Goal: Task Accomplishment & Management: Complete application form

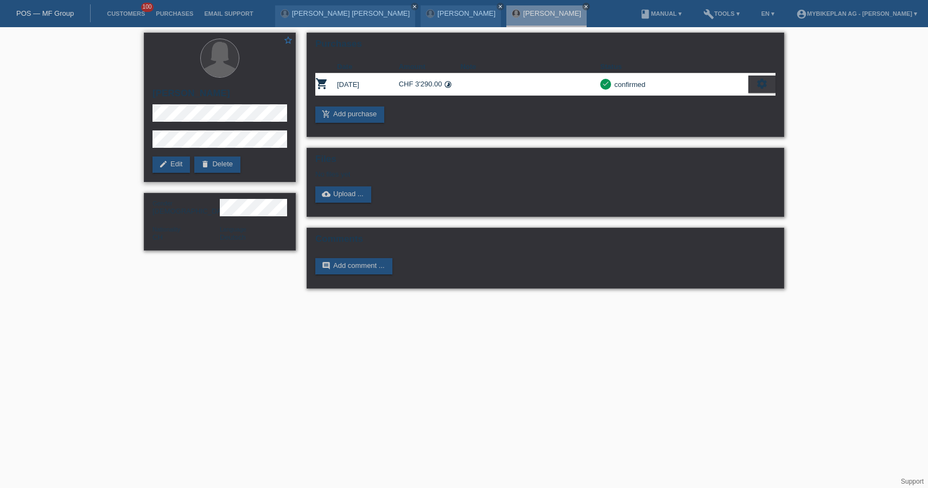
drag, startPoint x: 156, startPoint y: 98, endPoint x: 214, endPoint y: 97, distance: 58.1
click at [214, 97] on h2 "[PERSON_NAME]" at bounding box center [220, 96] width 135 height 16
click at [224, 96] on h2 "[PERSON_NAME]" at bounding box center [220, 96] width 135 height 16
drag, startPoint x: 224, startPoint y: 96, endPoint x: 153, endPoint y: 95, distance: 71.7
click at [153, 95] on h2 "[PERSON_NAME]" at bounding box center [220, 96] width 135 height 16
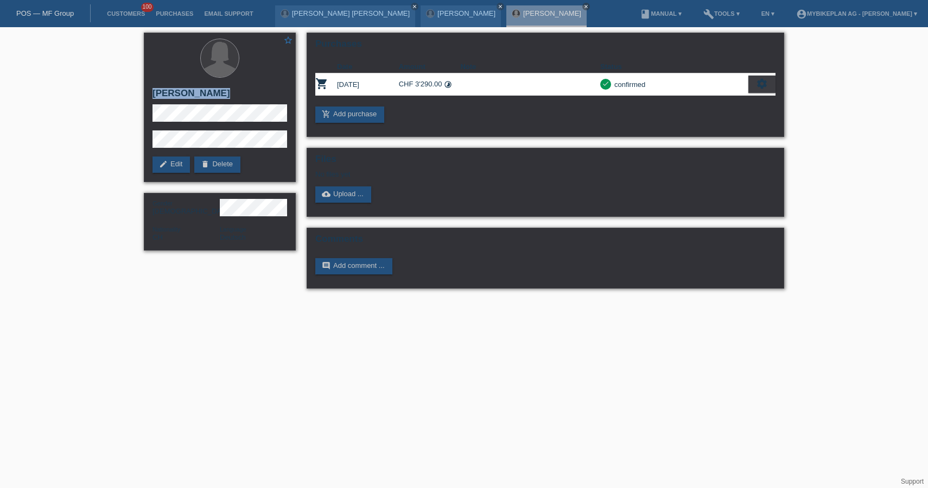
copy div "[PERSON_NAME]"
click at [53, 18] on div "POS — MF Group" at bounding box center [45, 13] width 91 height 18
click at [55, 12] on link "POS — MF Group" at bounding box center [45, 13] width 58 height 8
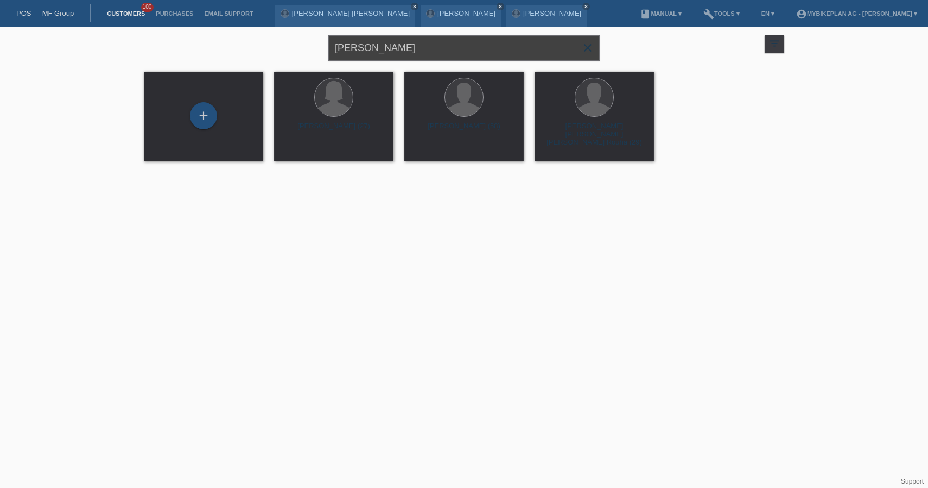
click at [410, 52] on input "[PERSON_NAME]" at bounding box center [463, 48] width 271 height 26
paste input "[PERSON_NAME]"
type input "[PERSON_NAME]"
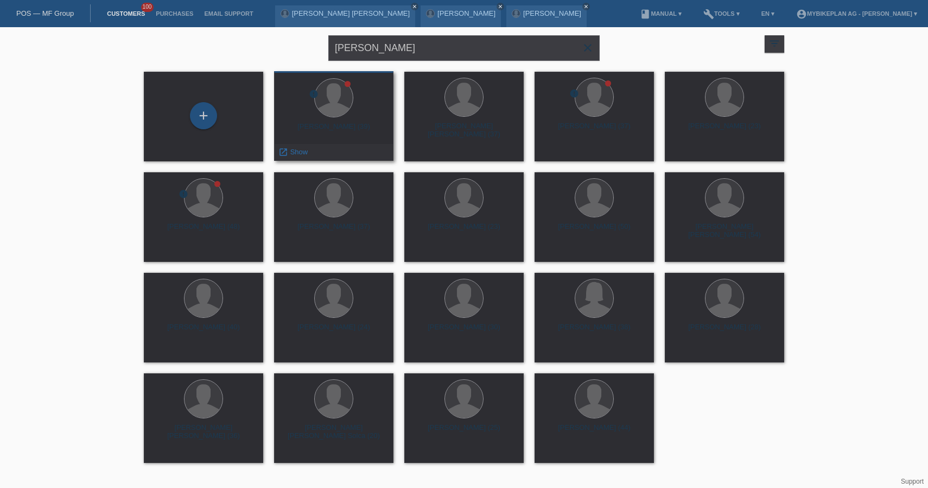
click at [319, 129] on div "[PERSON_NAME] (39)" at bounding box center [334, 130] width 102 height 17
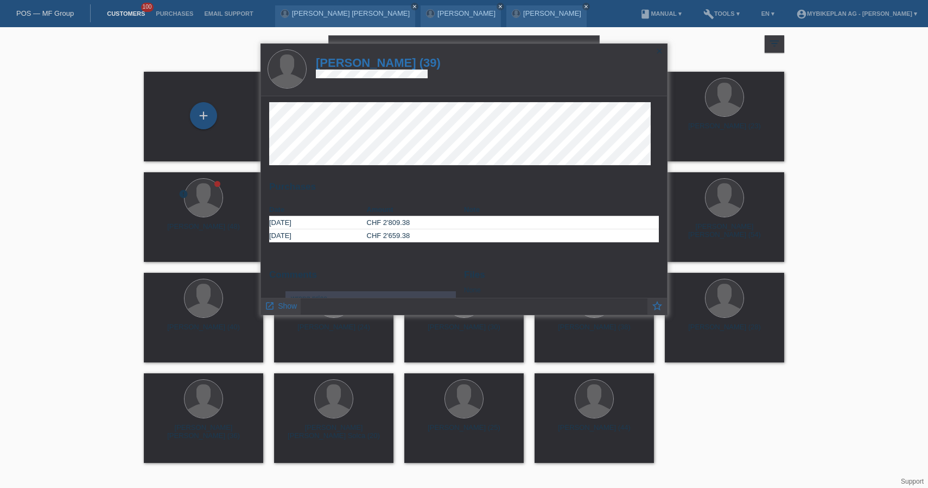
click at [383, 61] on h1 "Dominik Hubler (39)" at bounding box center [378, 63] width 125 height 14
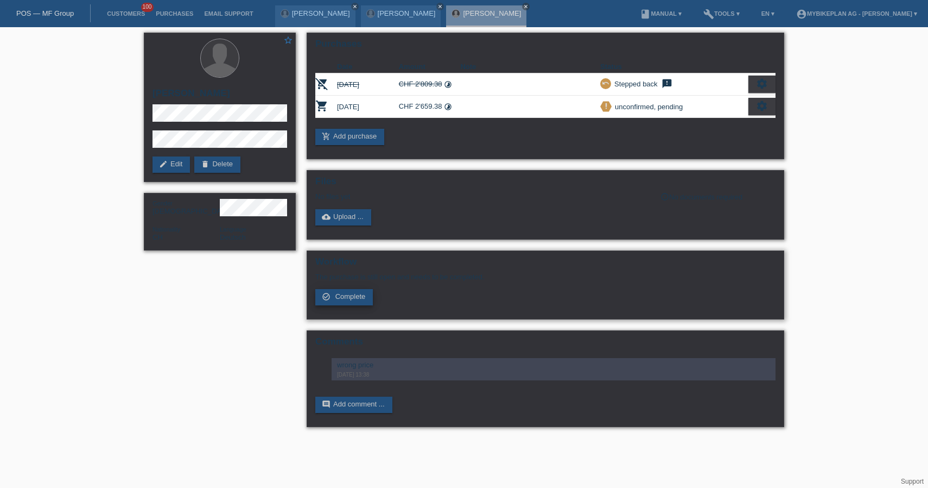
click at [348, 300] on span "Complete" at bounding box center [351, 296] width 30 height 8
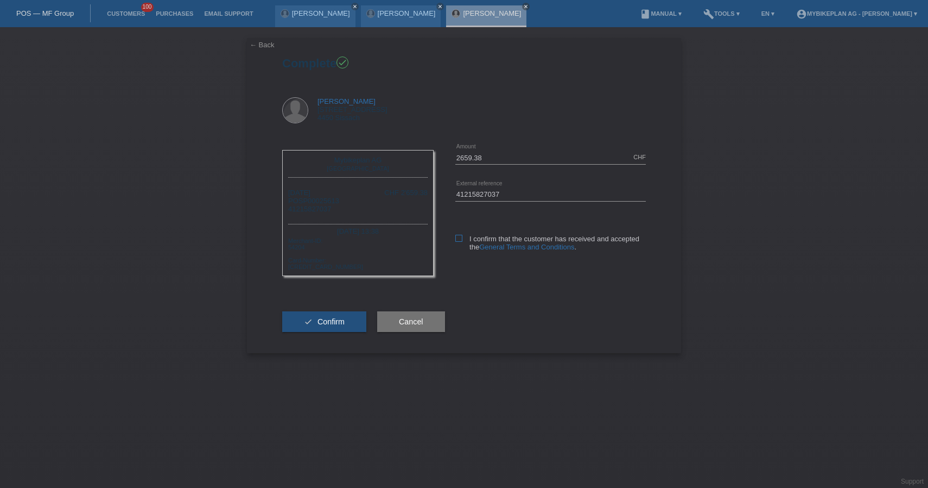
click at [458, 241] on icon at bounding box center [459, 238] width 7 height 7
click at [458, 241] on input "I confirm that the customer has received and accepted the General Terms and Con…" at bounding box center [459, 238] width 7 height 7
checkbox input "true"
click at [351, 324] on button "check Confirm" at bounding box center [324, 321] width 84 height 21
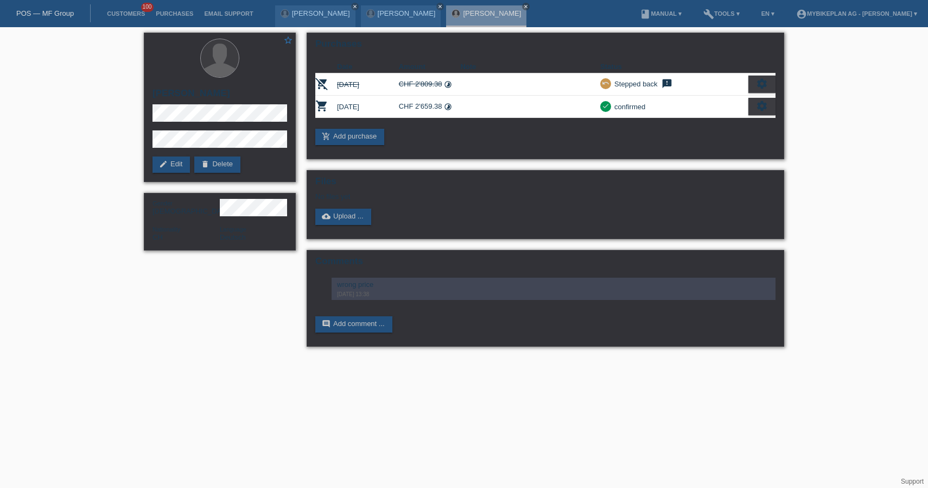
click at [46, 11] on link "POS — MF Group" at bounding box center [45, 13] width 58 height 8
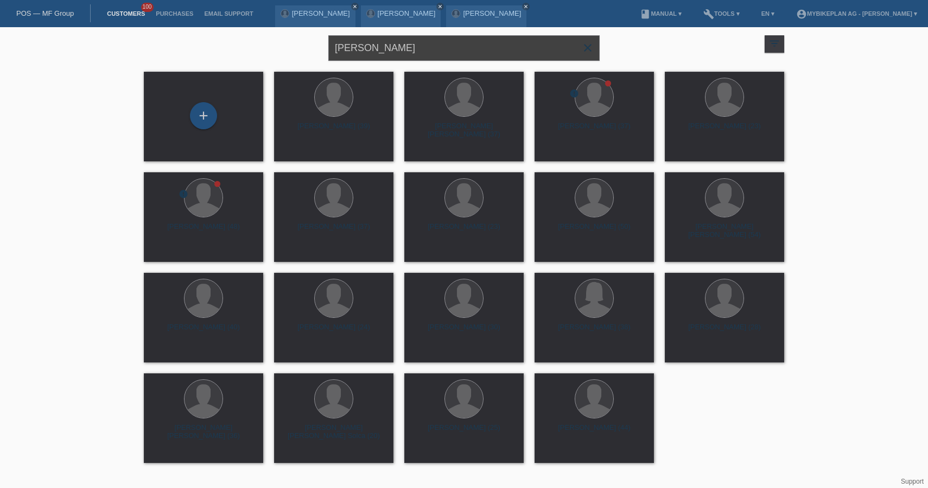
click at [426, 55] on input "[PERSON_NAME]" at bounding box center [463, 48] width 271 height 26
click at [426, 55] on input "Dominik Hubler" at bounding box center [463, 48] width 271 height 26
paste input "Havushe Moser Tahiri"
type input "Havushe Moser Tahiri"
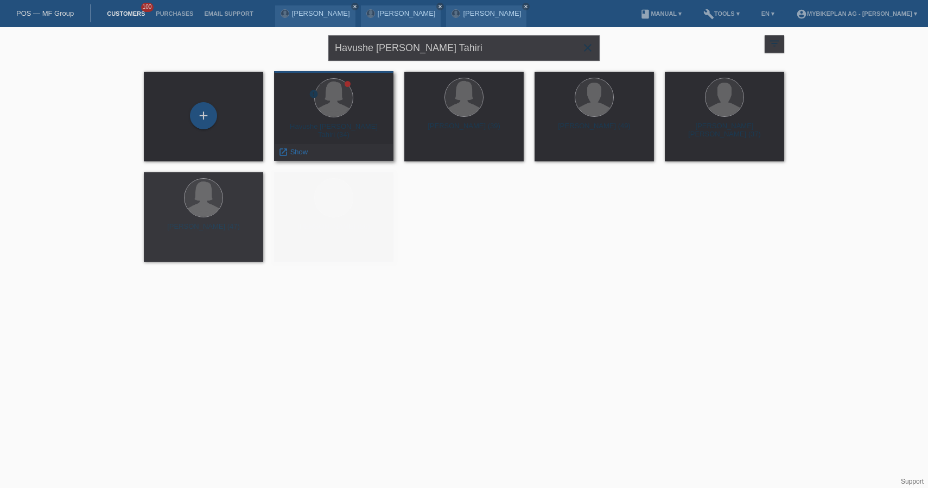
click at [362, 123] on div "Havushe Moser Tahiri (34)" at bounding box center [334, 130] width 102 height 17
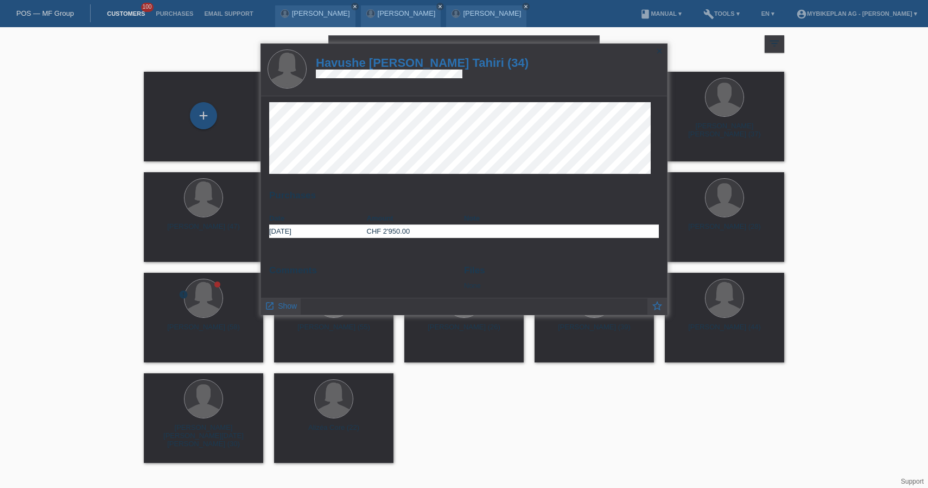
click at [377, 64] on h1 "Havushe Moser Tahiri (34)" at bounding box center [422, 63] width 213 height 14
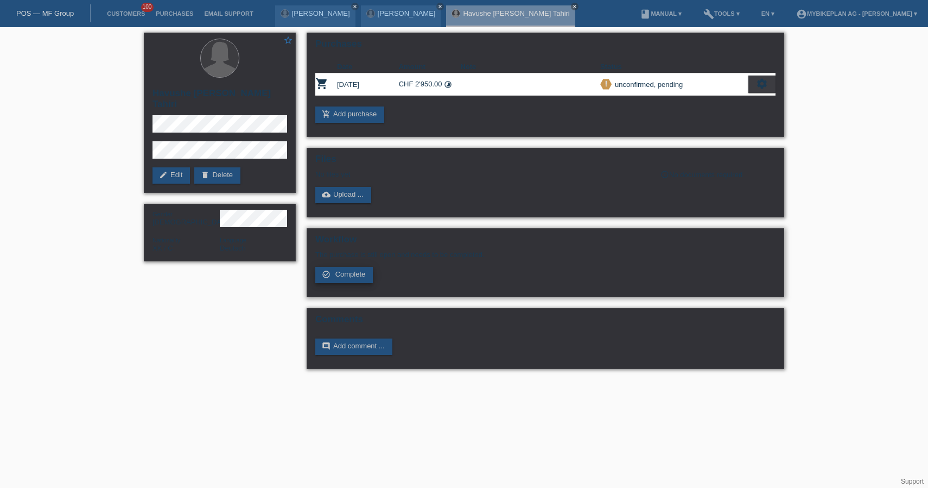
click at [352, 278] on span "Complete" at bounding box center [351, 274] width 30 height 8
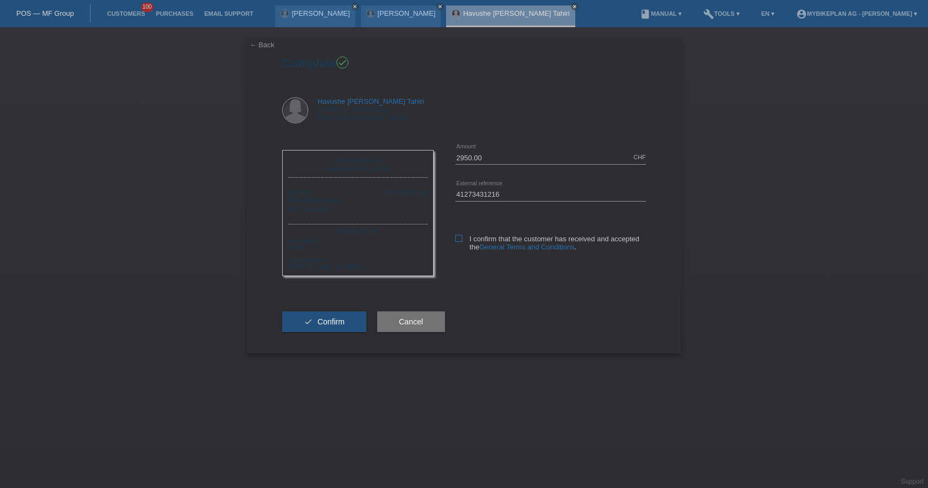
click at [464, 238] on label "I confirm that the customer has received and accepted the General Terms and Con…" at bounding box center [551, 243] width 191 height 16
click at [463, 238] on input "I confirm that the customer has received and accepted the General Terms and Con…" at bounding box center [459, 238] width 7 height 7
checkbox input "true"
click at [348, 330] on button "check Confirm" at bounding box center [324, 321] width 84 height 21
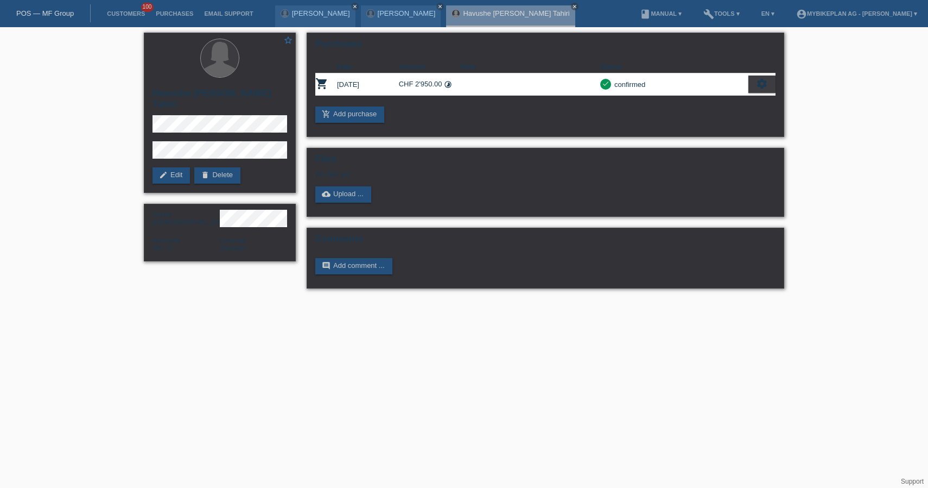
click at [46, 12] on link "POS — MF Group" at bounding box center [45, 13] width 58 height 8
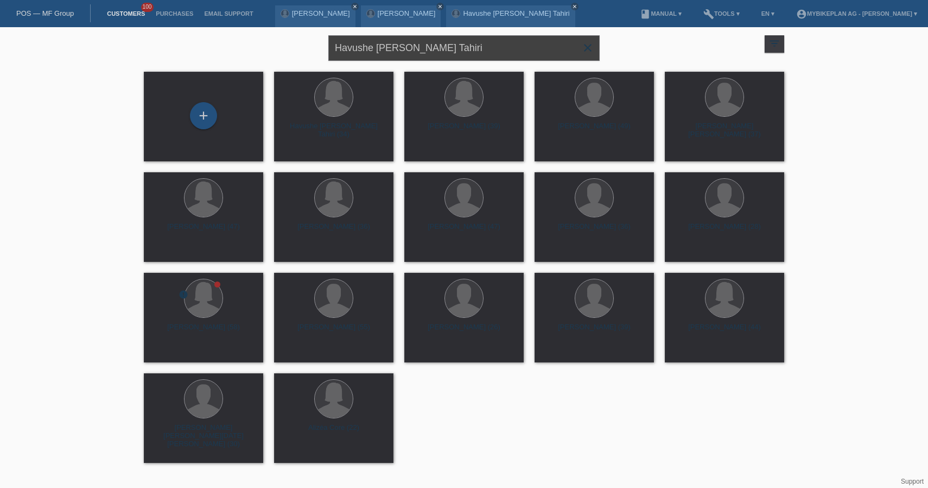
click at [441, 55] on input "Havushe [PERSON_NAME] Tahiri" at bounding box center [463, 48] width 271 height 26
paste input "Mareike Schmidt Kacanoglu"
type input "Mareike Schmidt Kacanoglu"
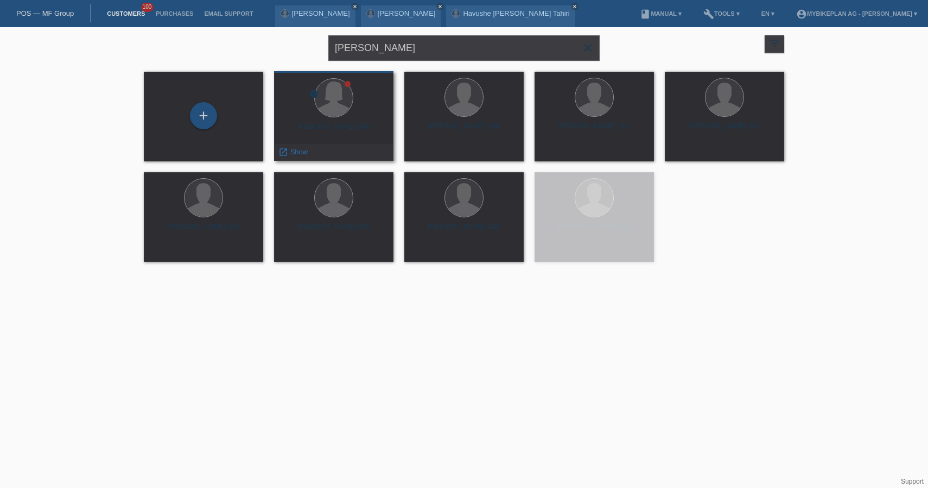
click at [325, 130] on div "Mareike Schmidt Kacanoglu (46)" at bounding box center [334, 130] width 102 height 17
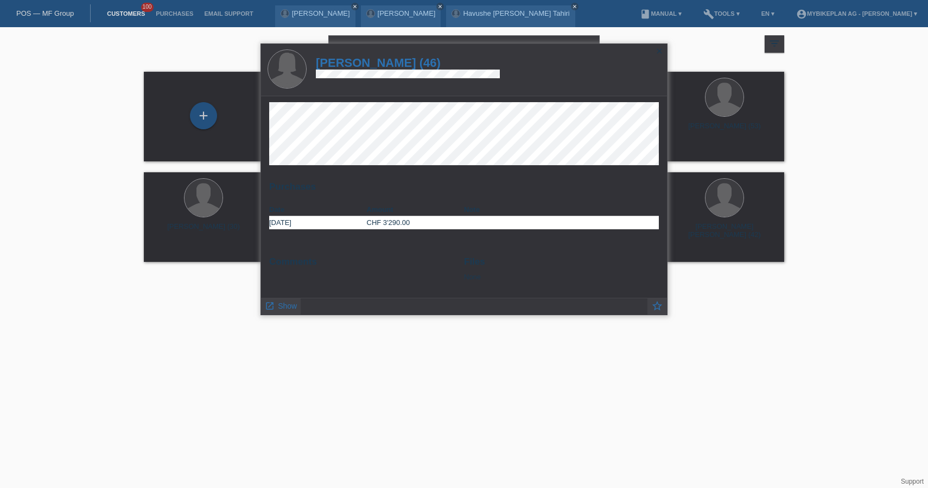
click at [383, 60] on h1 "Mareike Schmidt Kacanoglu (46)" at bounding box center [408, 63] width 184 height 14
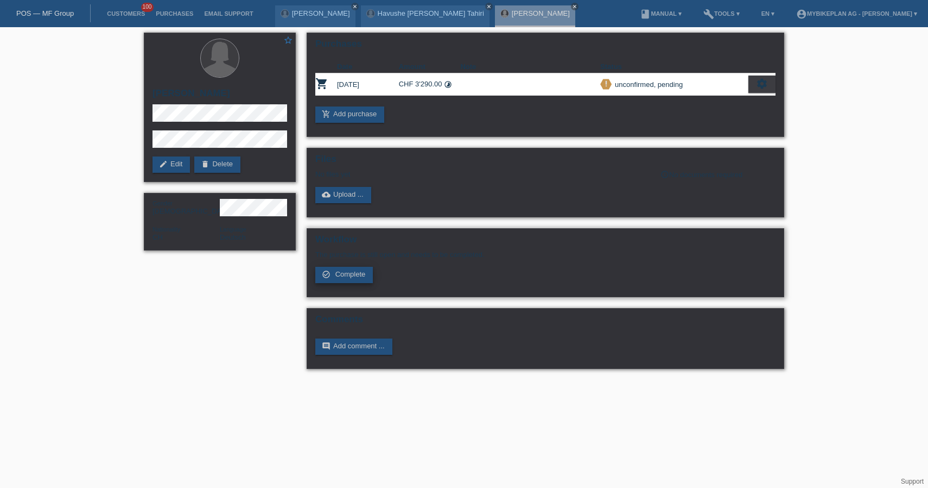
click at [348, 278] on span "Complete" at bounding box center [351, 274] width 30 height 8
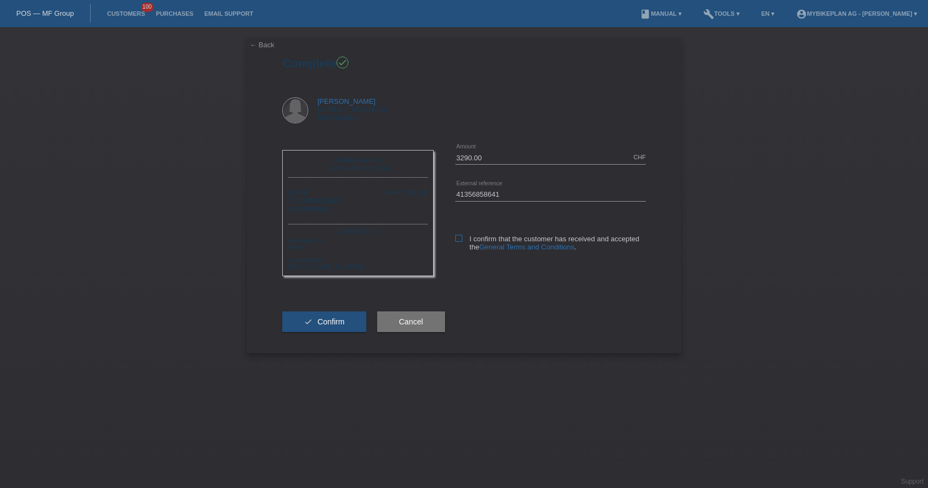
click at [459, 235] on icon at bounding box center [459, 238] width 7 height 7
click at [459, 235] on input "I confirm that the customer has received and accepted the General Terms and Con…" at bounding box center [459, 238] width 7 height 7
checkbox input "true"
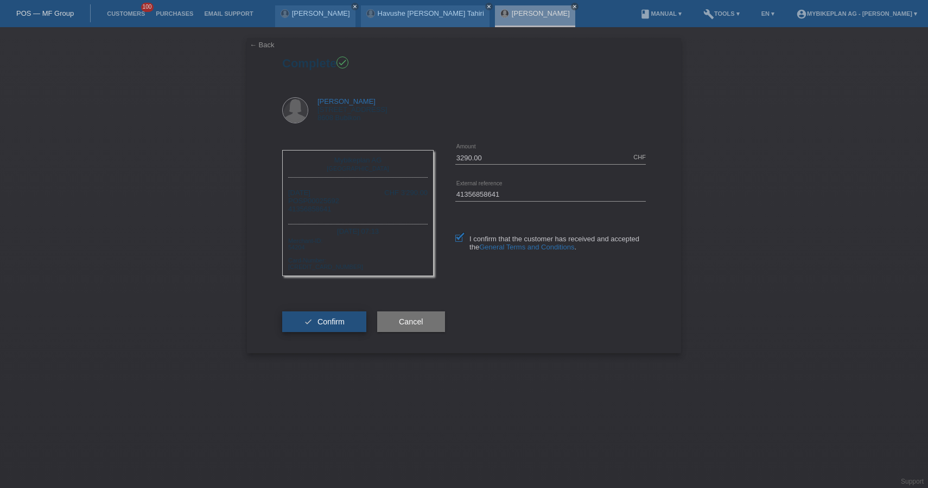
click at [310, 326] on icon "check" at bounding box center [308, 321] width 9 height 9
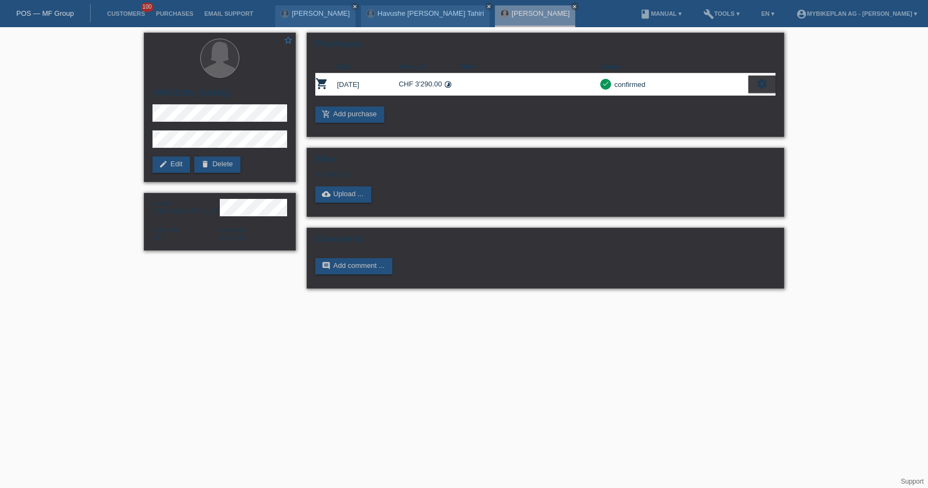
click at [39, 21] on div "POS — MF Group" at bounding box center [45, 13] width 91 height 18
click at [42, 17] on div "POS — MF Group" at bounding box center [45, 13] width 91 height 18
click at [59, 12] on link "POS — MF Group" at bounding box center [45, 13] width 58 height 8
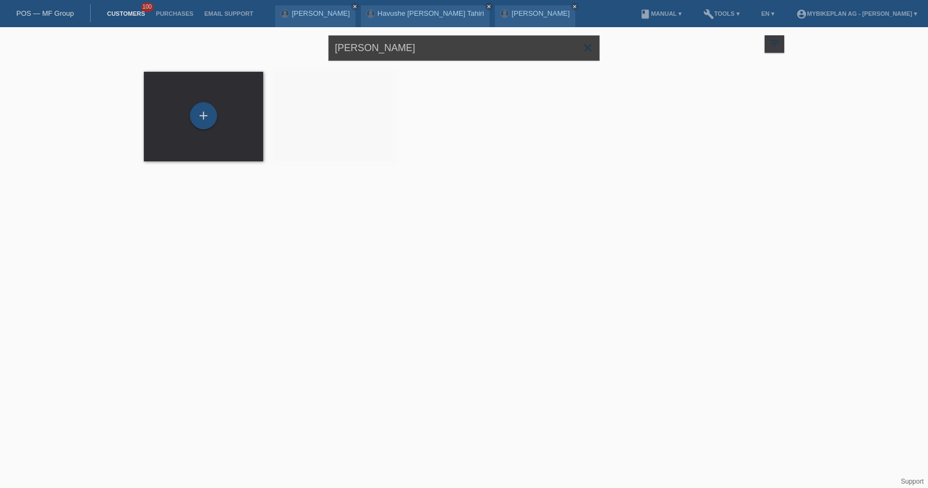
click at [488, 50] on input "[PERSON_NAME]" at bounding box center [463, 48] width 271 height 26
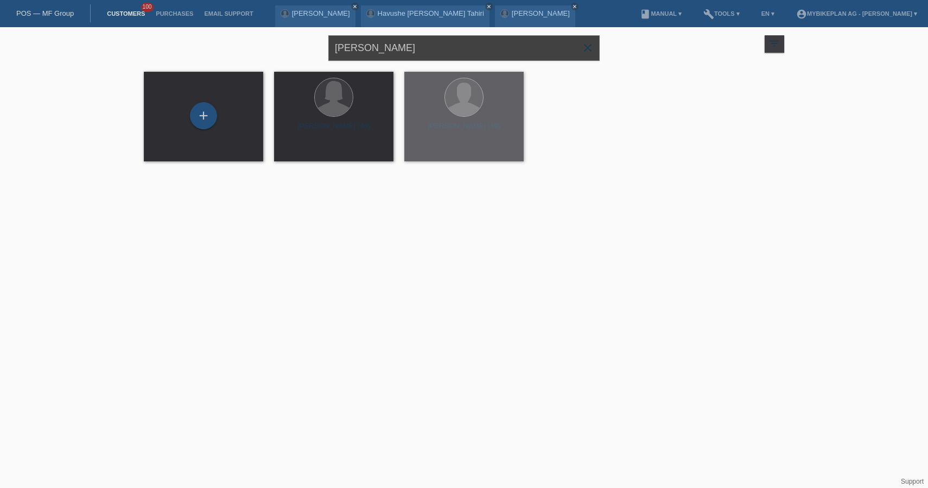
click at [488, 50] on input "[PERSON_NAME]" at bounding box center [463, 48] width 271 height 26
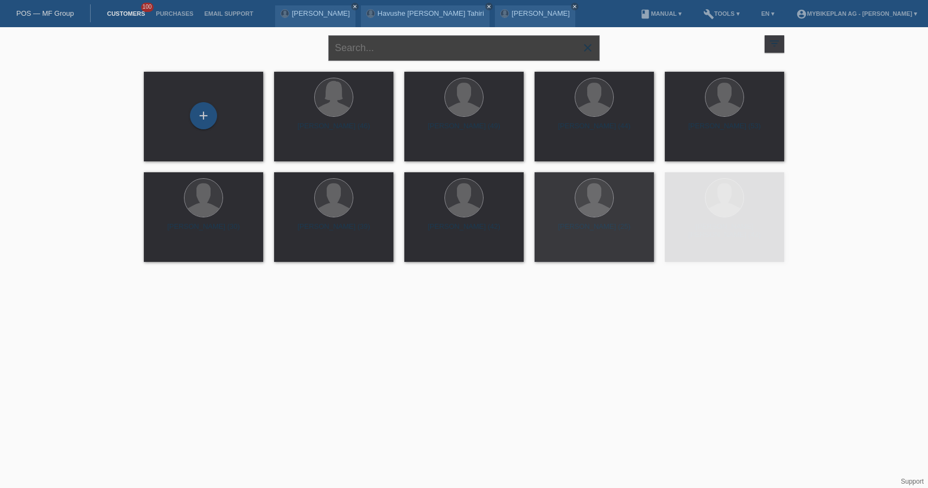
paste input "[PERSON_NAME]"
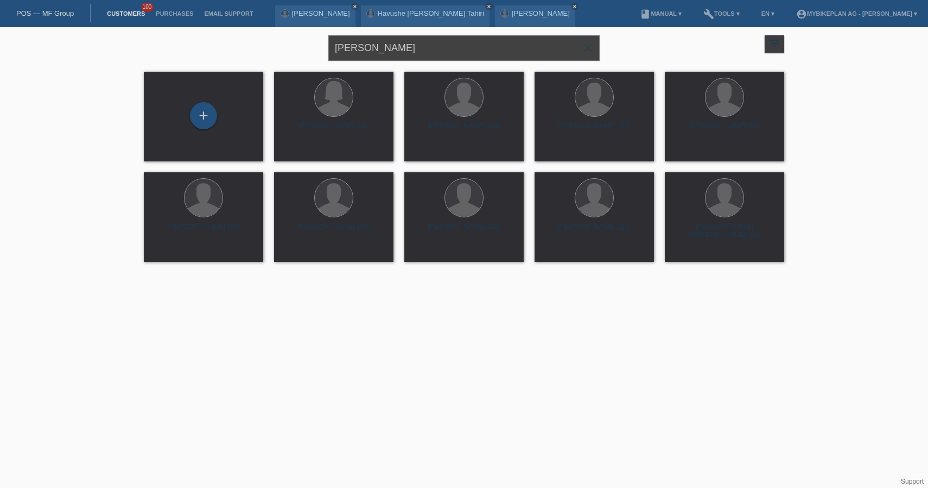
type input "[PERSON_NAME]"
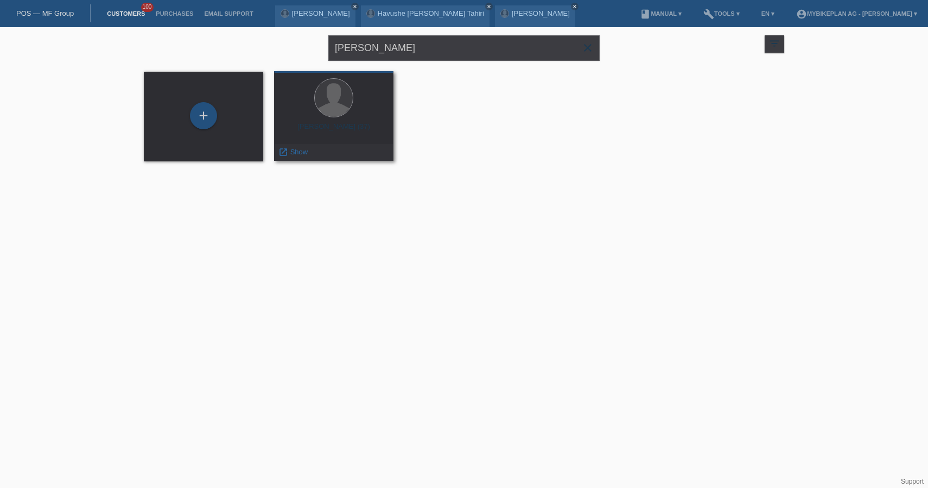
click at [327, 130] on div "[PERSON_NAME] (37)" at bounding box center [334, 130] width 102 height 17
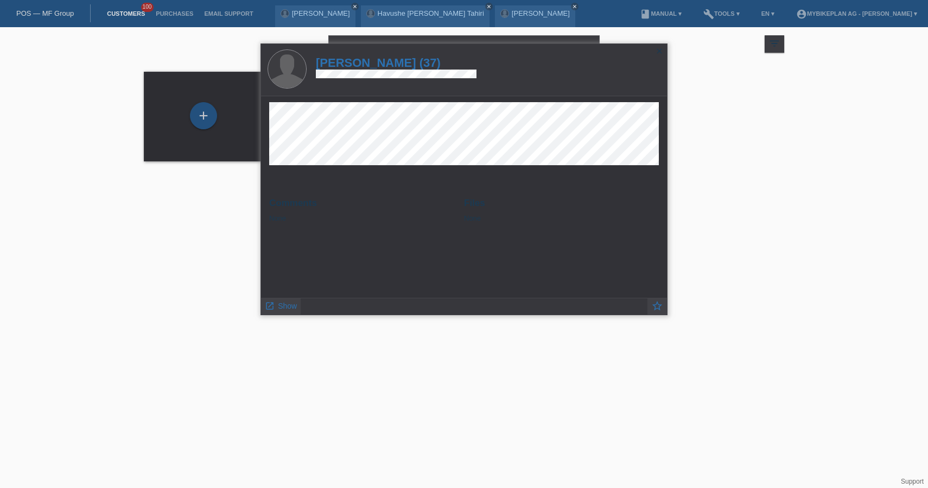
click at [415, 65] on h1 "[PERSON_NAME] (37)" at bounding box center [396, 63] width 161 height 14
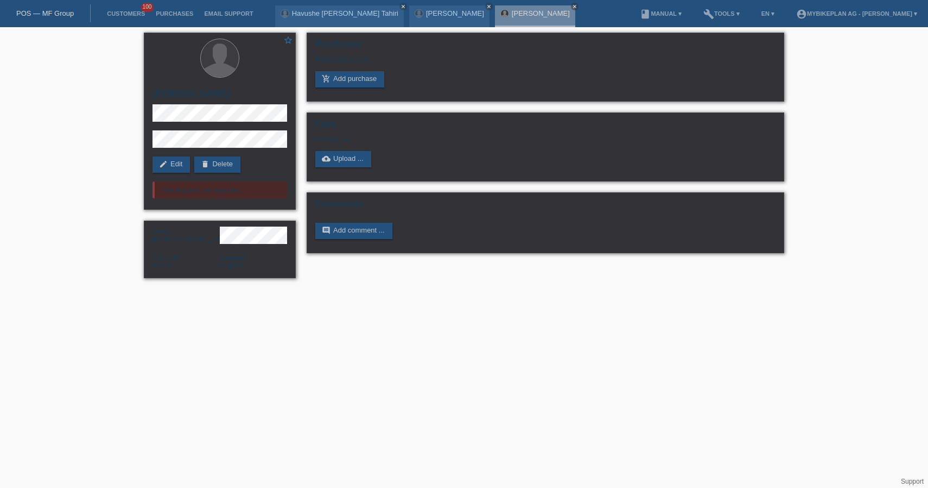
click at [49, 15] on link "POS — MF Group" at bounding box center [45, 13] width 58 height 8
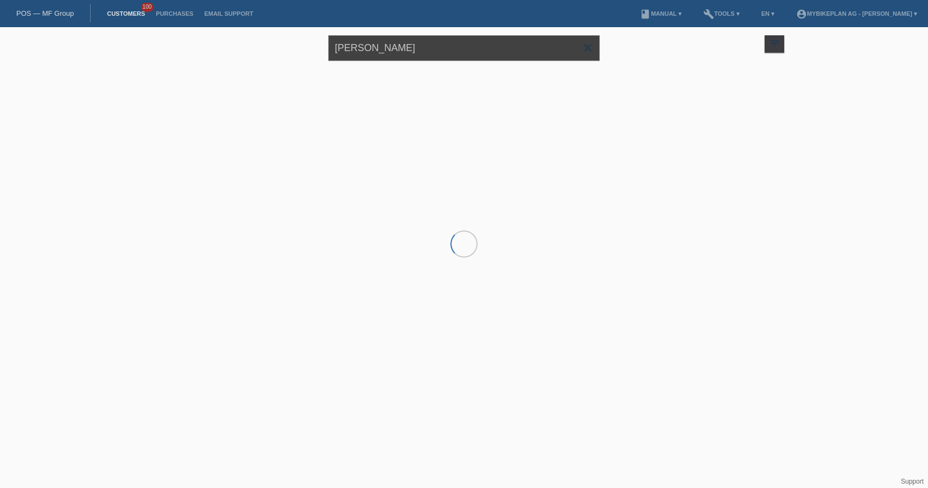
click at [429, 41] on input "[PERSON_NAME]" at bounding box center [463, 48] width 271 height 26
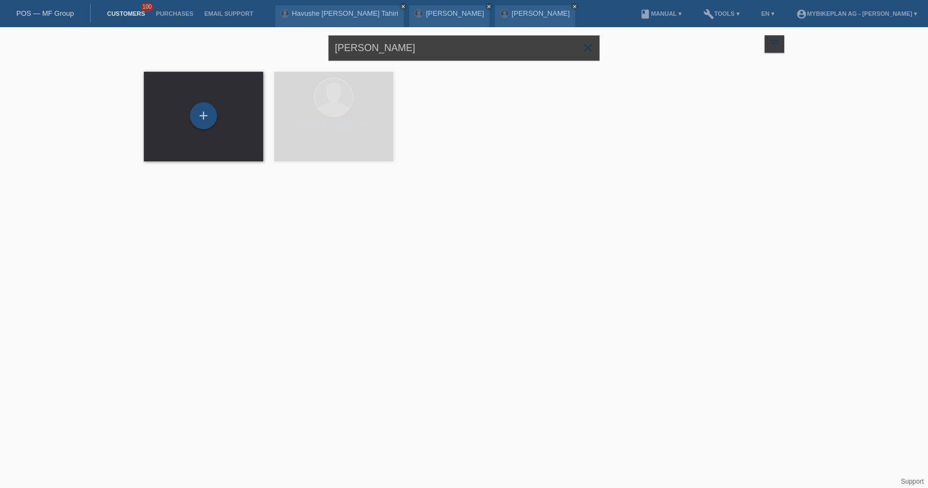
click at [426, 48] on input "[PERSON_NAME]" at bounding box center [463, 48] width 271 height 26
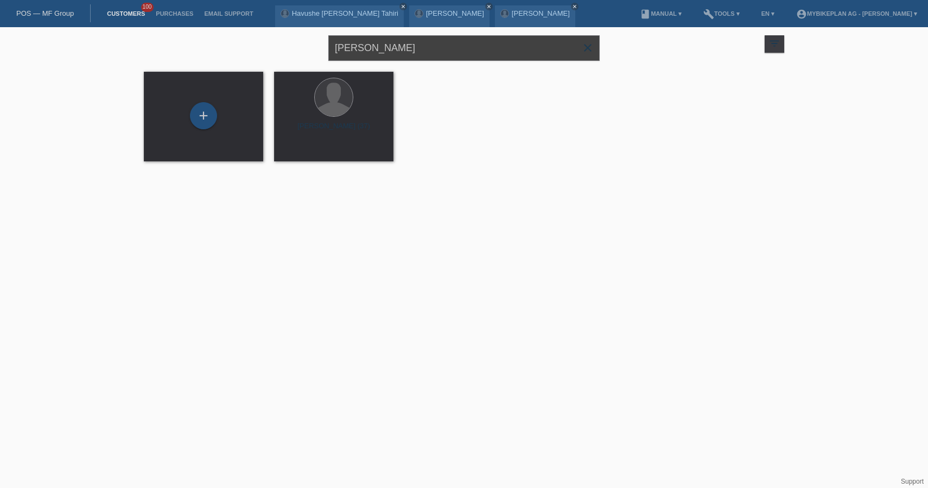
click at [426, 48] on input "[PERSON_NAME]" at bounding box center [463, 48] width 271 height 26
paste input "Jeanette Paul,"
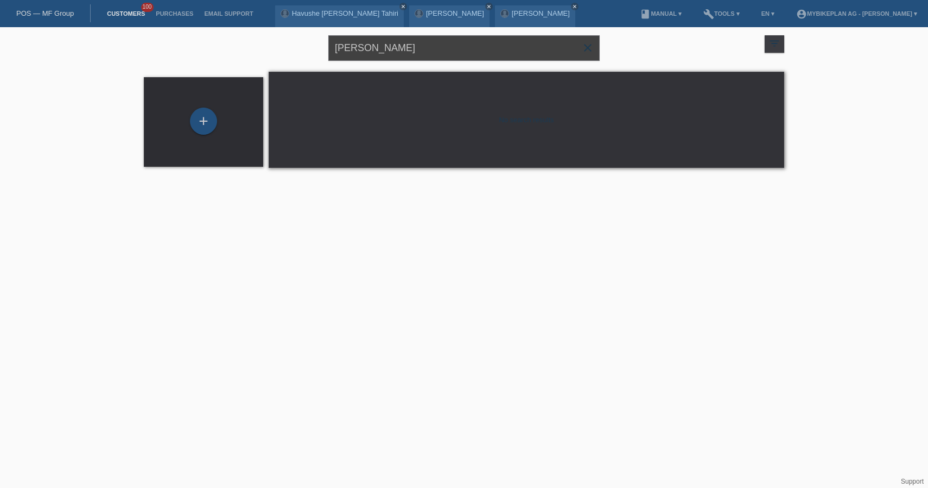
type input "Jeanette Paul"
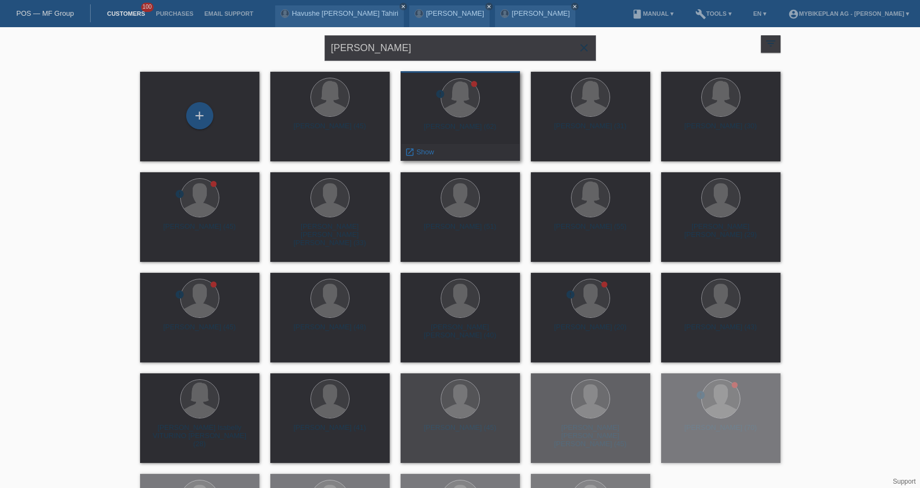
click at [464, 127] on div "Jeannette Paul (62)" at bounding box center [460, 130] width 102 height 17
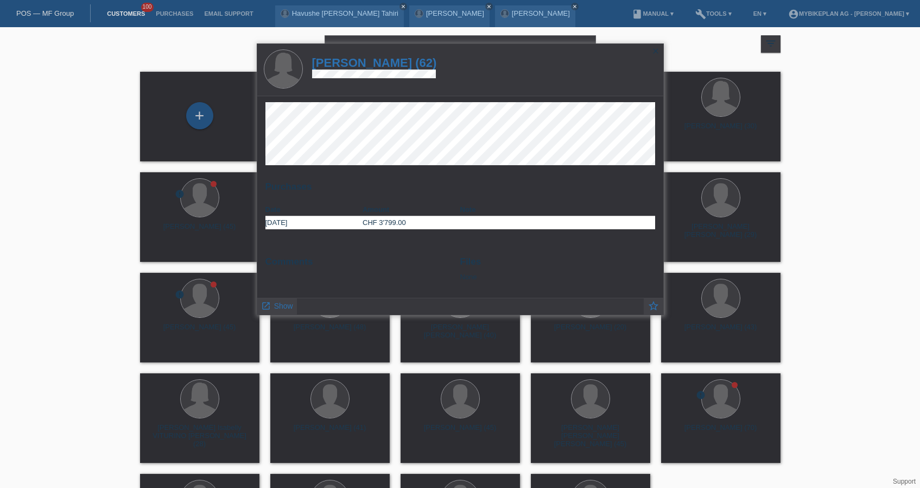
click at [401, 64] on h1 "Jeannette Paul (62)" at bounding box center [374, 63] width 125 height 14
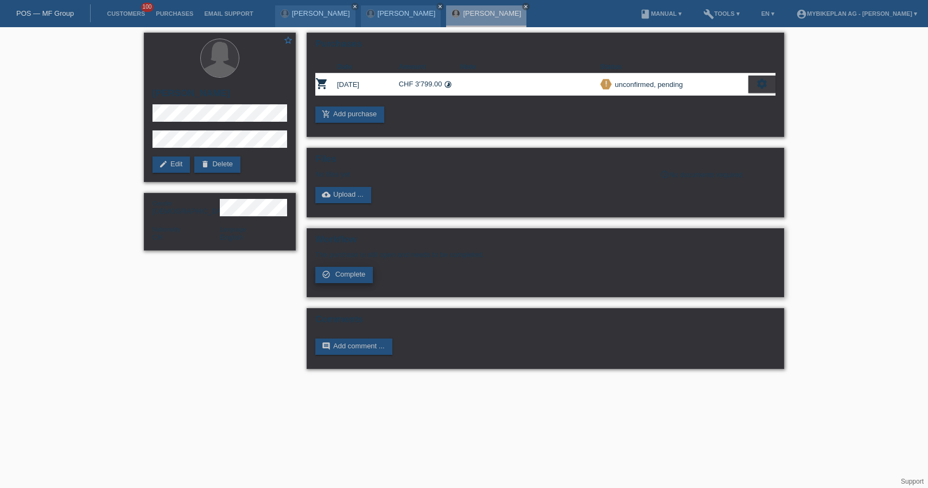
click at [365, 278] on span "Complete" at bounding box center [351, 274] width 30 height 8
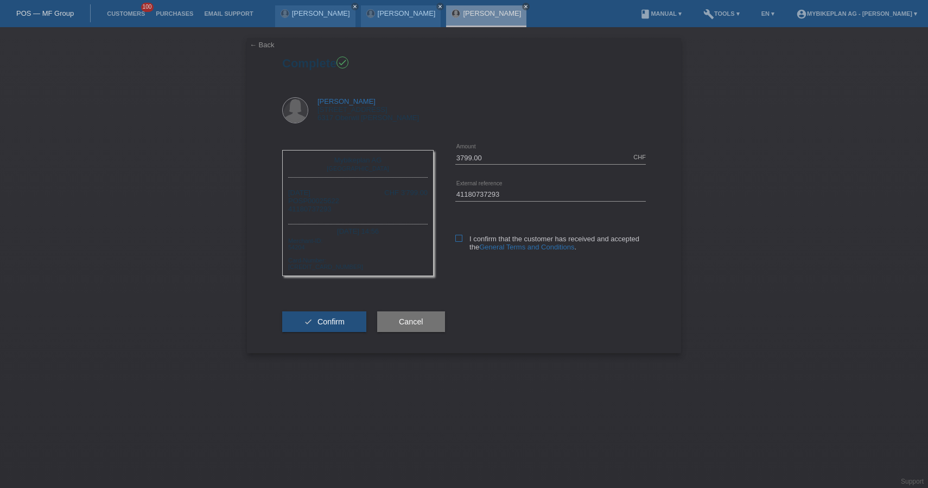
click at [456, 239] on icon at bounding box center [459, 238] width 7 height 7
click at [456, 239] on input "I confirm that the customer has received and accepted the General Terms and Con…" at bounding box center [459, 238] width 7 height 7
checkbox input "true"
click at [339, 326] on span "Confirm" at bounding box center [331, 321] width 27 height 9
